Goal: Answer question/provide support

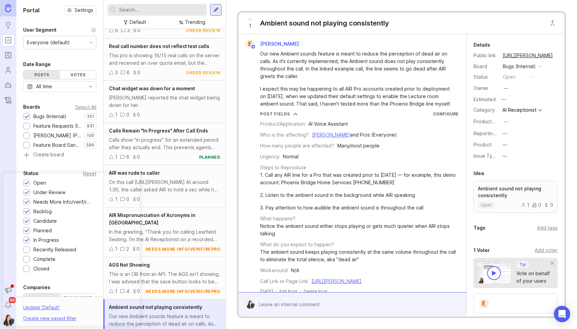
scroll to position [88, 0]
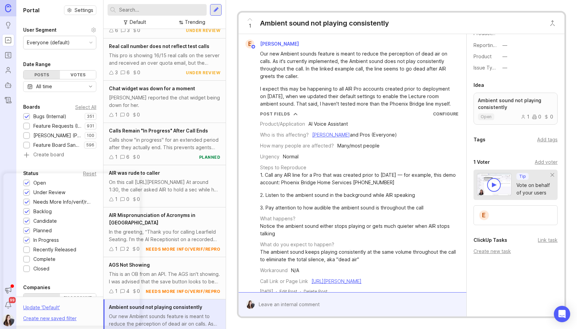
click at [493, 252] on div "Create new task" at bounding box center [515, 250] width 84 height 7
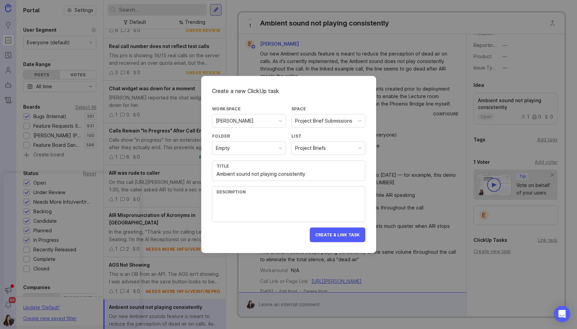
click at [332, 117] on div "Project Brief Submissions" at bounding box center [328, 120] width 73 height 13
click at [250, 138] on div "Folder" at bounding box center [249, 136] width 74 height 6
click at [313, 118] on div "Project Brief Submissions" at bounding box center [323, 120] width 57 height 7
click at [246, 153] on div "Empty" at bounding box center [248, 148] width 73 height 13
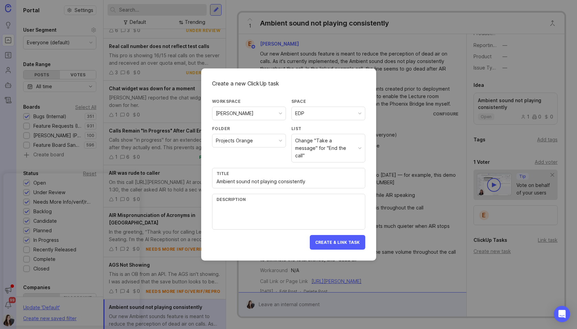
click at [328, 141] on div "Change "Take a message" for "End the call"" at bounding box center [325, 148] width 60 height 22
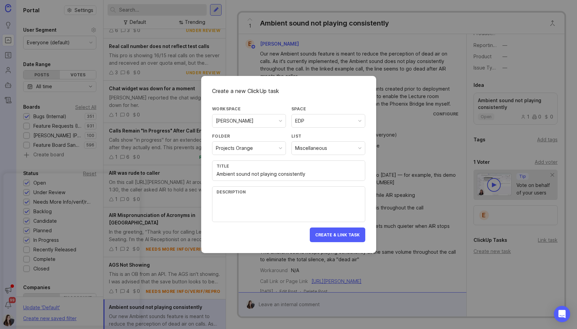
click at [216, 175] on input "Ambient sound not playing consistently" at bounding box center [288, 173] width 144 height 7
type input "BUG: Ambient sound not playing consistently"
click at [277, 217] on textarea at bounding box center [288, 208] width 144 height 22
click at [338, 236] on span "Create & Link Task" at bounding box center [337, 234] width 45 height 5
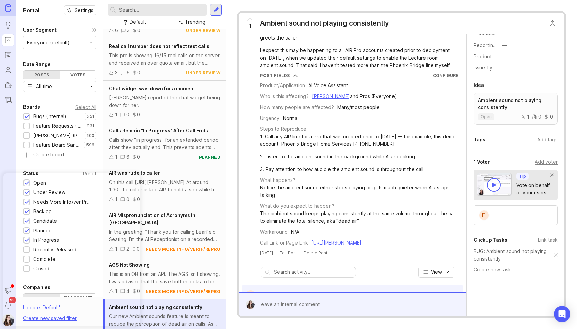
scroll to position [39, 0]
drag, startPoint x: 443, startPoint y: 252, endPoint x: 257, endPoint y: 81, distance: 252.1
click at [257, 81] on div "Post Fields Configure Product/Application AI Voice Assistant Who is this affect…" at bounding box center [352, 159] width 222 height 174
drag, startPoint x: 433, startPoint y: 249, endPoint x: 220, endPoint y: 248, distance: 213.0
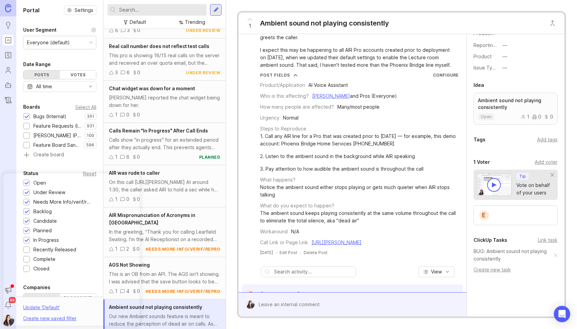
click at [220, 248] on div "Portal Settings User Segment Everyone (default) Date Range Posts Votes All time…" at bounding box center [296, 164] width 560 height 329
click at [220, 248] on div "AIR Mispronunciation of Acronyms in Greetings In the greeting, “Thank you for c…" at bounding box center [164, 232] width 122 height 50
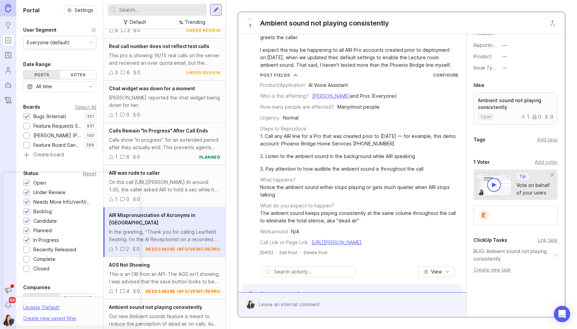
click at [362, 229] on div "Workaround N/A" at bounding box center [359, 231] width 198 height 7
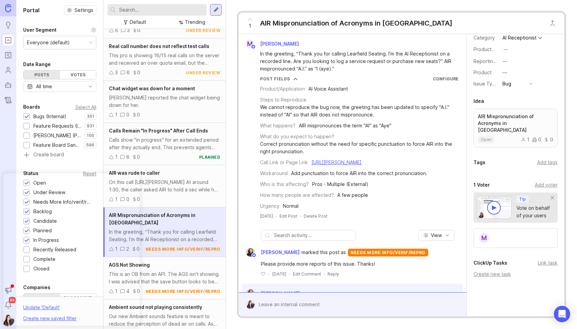
scroll to position [96, 0]
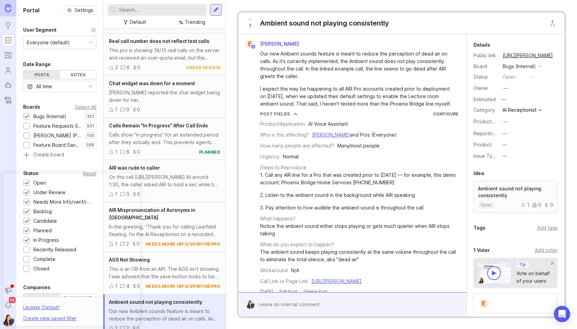
scroll to position [107, 0]
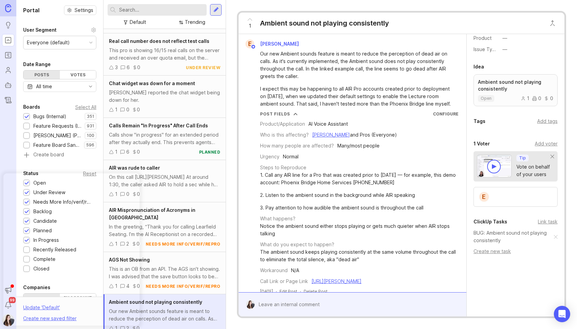
click at [488, 237] on link "BUG: Ambient sound not playing consistently" at bounding box center [513, 236] width 80 height 15
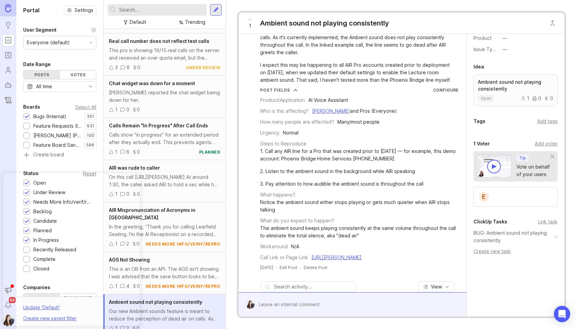
scroll to position [0, 0]
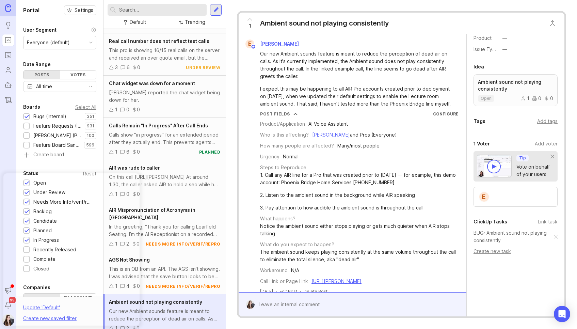
drag, startPoint x: 447, startPoint y: 163, endPoint x: 259, endPoint y: 55, distance: 216.6
click at [259, 55] on div "E [PERSON_NAME] Our new Ambient sounds feature is meant to reduce the perceptio…" at bounding box center [352, 166] width 222 height 255
copy div "Lor ips Dolorsi ametco adipisc el seddo ei tempor inc utlaboreet do magn ali en…"
click at [350, 188] on div "1. Call any AIR line for a Pro that was created prior to [DATE] — for example, …" at bounding box center [359, 191] width 198 height 40
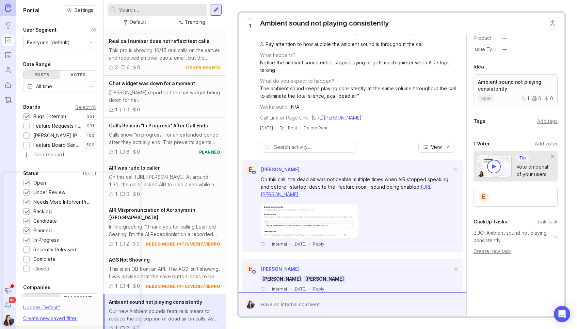
scroll to position [187, 0]
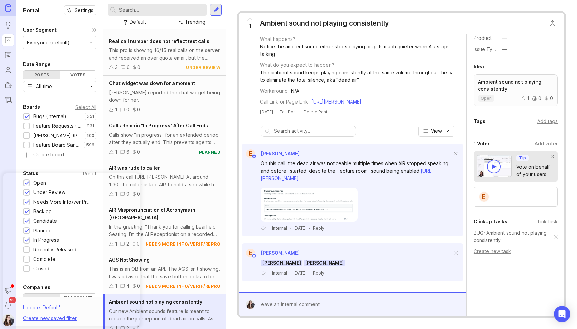
drag, startPoint x: 419, startPoint y: 168, endPoint x: 253, endPoint y: 160, distance: 165.6
click at [254, 160] on div "On this call, the dead air was noticeable multiple times when AIR stopped speak…" at bounding box center [352, 194] width 221 height 73
copy div "On this call, the dead air was noticeable multiple times when AIR stopped speak…"
click at [442, 176] on div "On this call, the dead air was noticeable multiple times when AIR stopped speak…" at bounding box center [356, 171] width 191 height 22
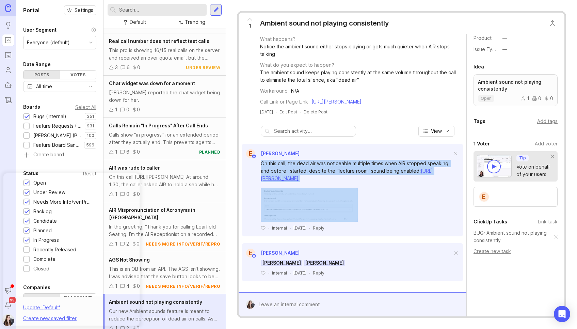
drag, startPoint x: 436, startPoint y: 185, endPoint x: 260, endPoint y: 162, distance: 177.4
click at [260, 162] on div "On this call, the dead air was noticeable multiple times when AIR stopped speak…" at bounding box center [352, 194] width 221 height 73
copy div "On this call, the dead air was noticeable multiple times when AIR stopped speak…"
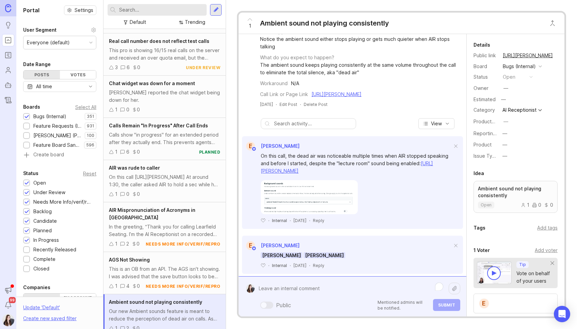
click at [294, 308] on div "Public Mentioned admins will be notified. Submit" at bounding box center [358, 296] width 206 height 29
type textarea "[PERSON_NAME] - Didn't wanna mess up your process, but i added this to CU"
click at [449, 307] on span "Submit" at bounding box center [446, 304] width 17 height 5
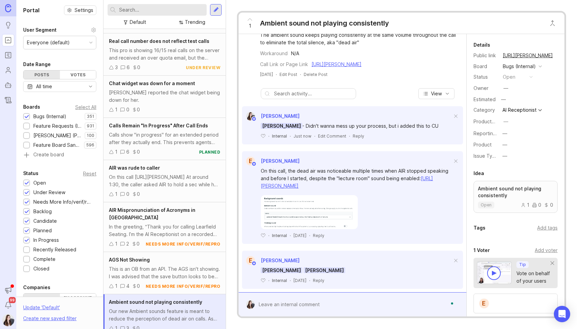
scroll to position [232, 0]
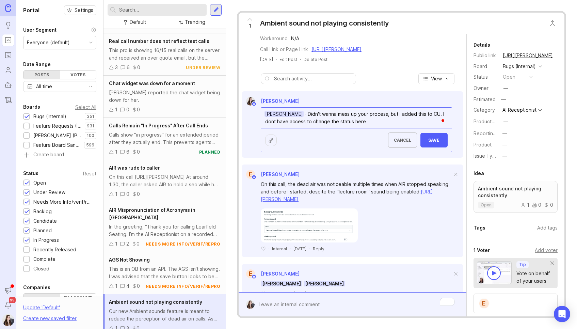
type textarea "[PERSON_NAME] - Didn't wanna mess up your process, but i added this to CU. I do…"
click at [436, 143] on span "Save" at bounding box center [434, 139] width 16 height 5
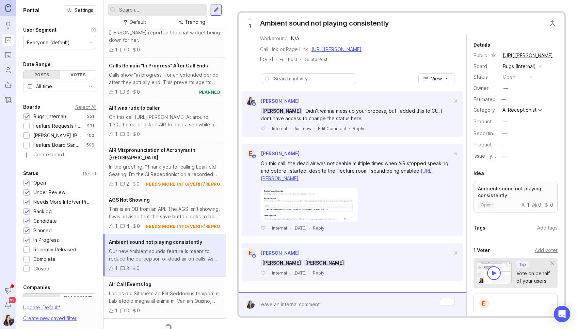
scroll to position [0, 0]
